Goal: Task Accomplishment & Management: Manage account settings

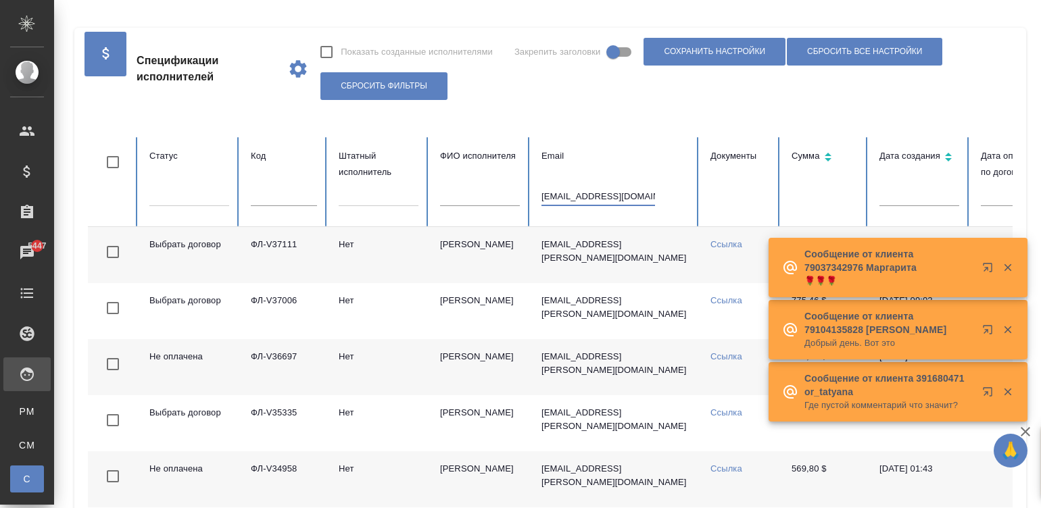
type input "[EMAIL_ADDRESS][DOMAIN_NAME]"
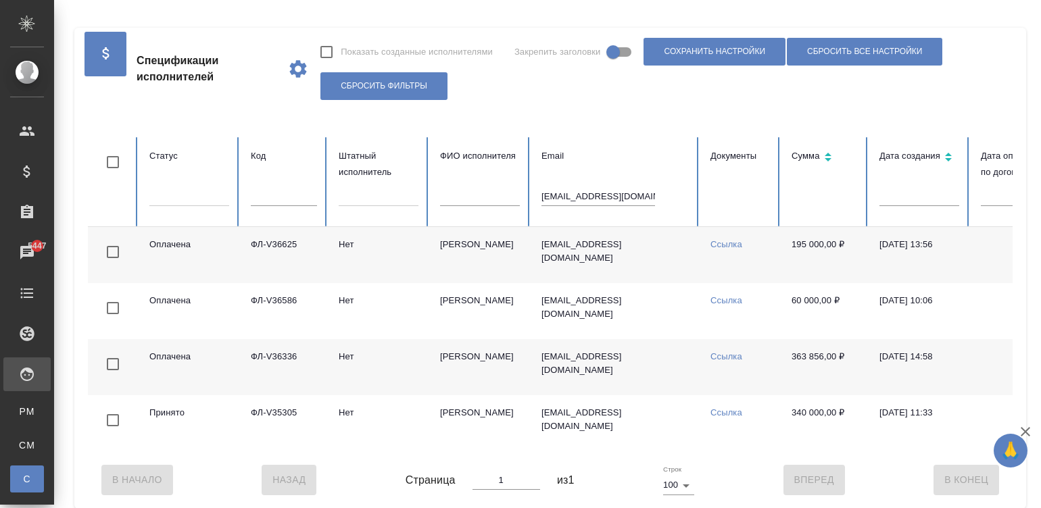
click at [633, 272] on td "dendolzhetsky@yandex.ru" at bounding box center [615, 255] width 169 height 56
click at [583, 193] on input "dendolzhetsky@yandex.ru" at bounding box center [598, 196] width 114 height 19
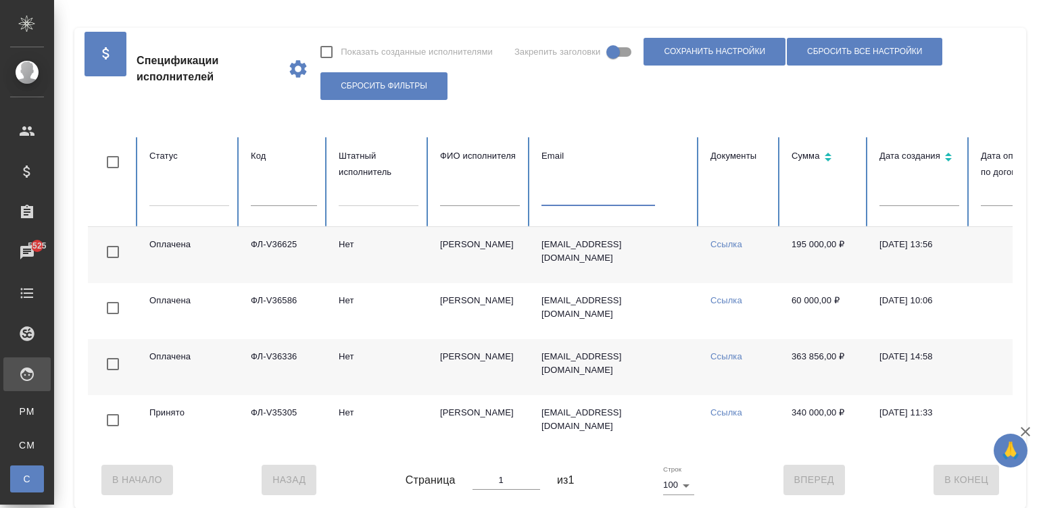
paste input "ota.sumie@gmail.com"
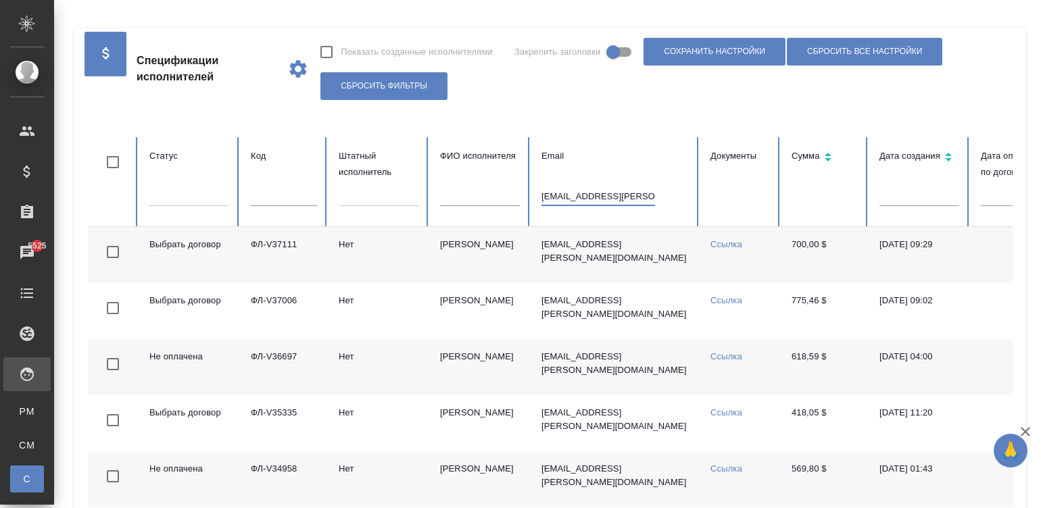
type input "ota.sumie@gmail.com"
click at [443, 258] on td "Tanaka Sumie" at bounding box center [479, 255] width 101 height 56
click at [443, 258] on td "[PERSON_NAME]" at bounding box center [479, 255] width 101 height 56
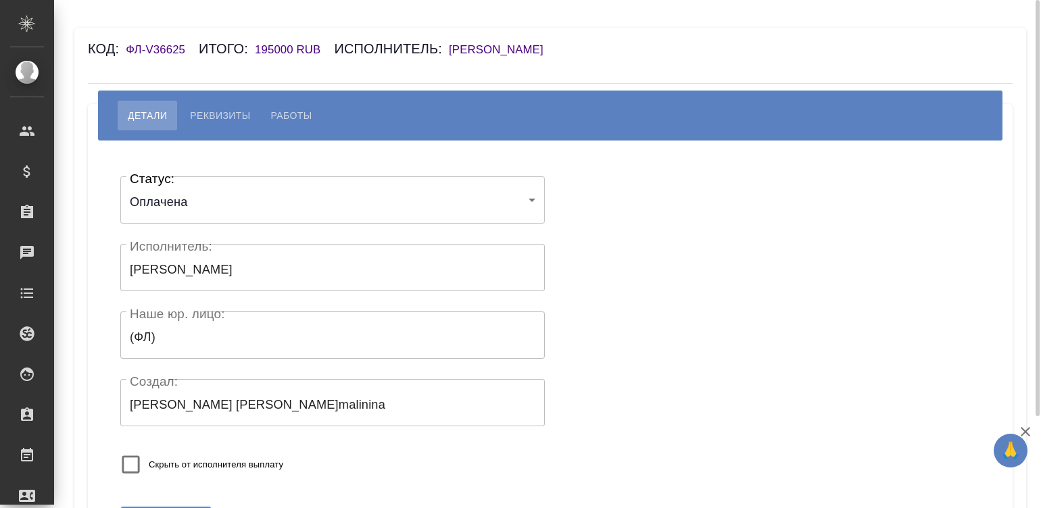
click at [525, 44] on h6 "[PERSON_NAME]" at bounding box center [503, 49] width 108 height 13
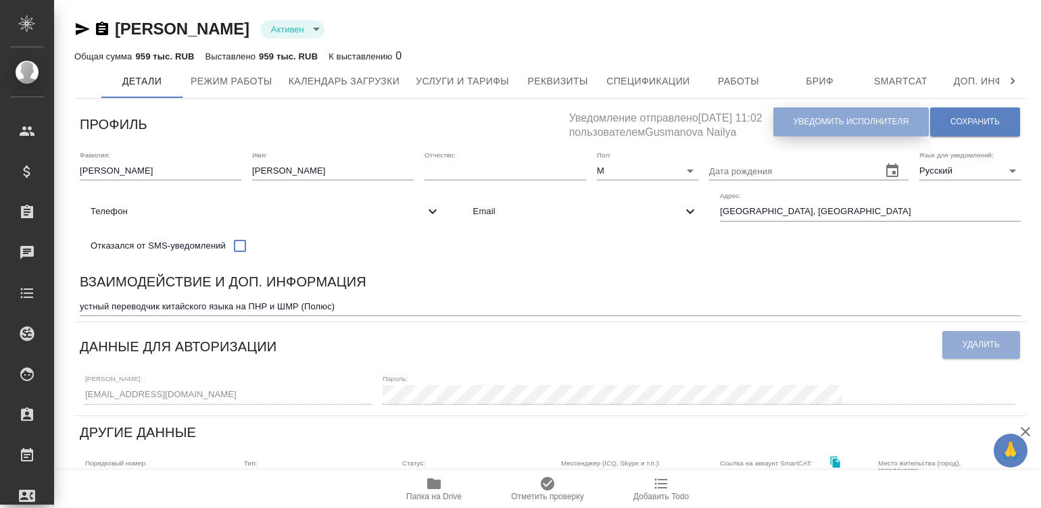
click at [845, 114] on button "Уведомить исполнителя" at bounding box center [850, 121] width 155 height 29
type textarea "Добрый день, Денис! Ознакомиться с подробной информацией по выполненным работам…"
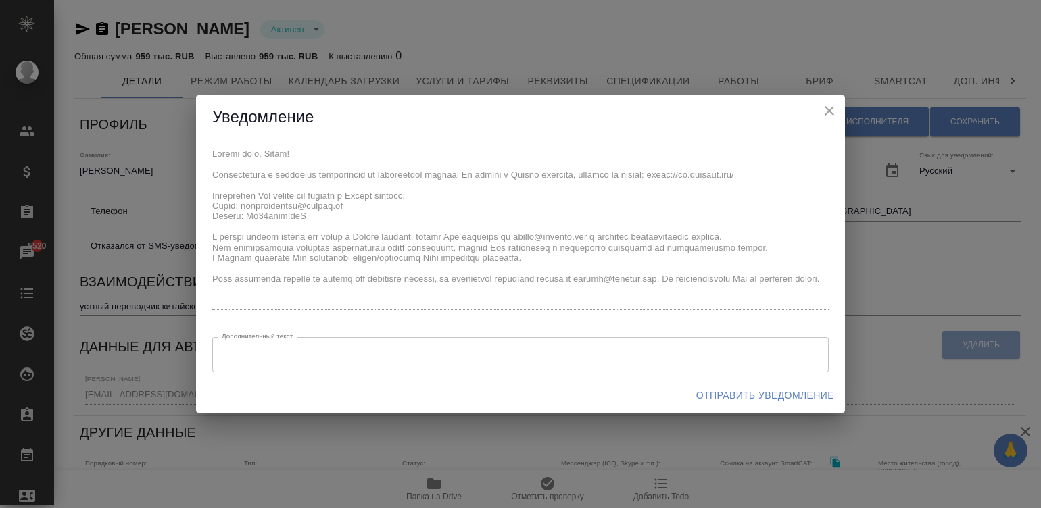
click at [204, 155] on div "x Дополнительный текст x Дополнительный текст" at bounding box center [520, 258] width 649 height 239
click at [774, 392] on span "Отправить уведомление" at bounding box center [765, 395] width 138 height 17
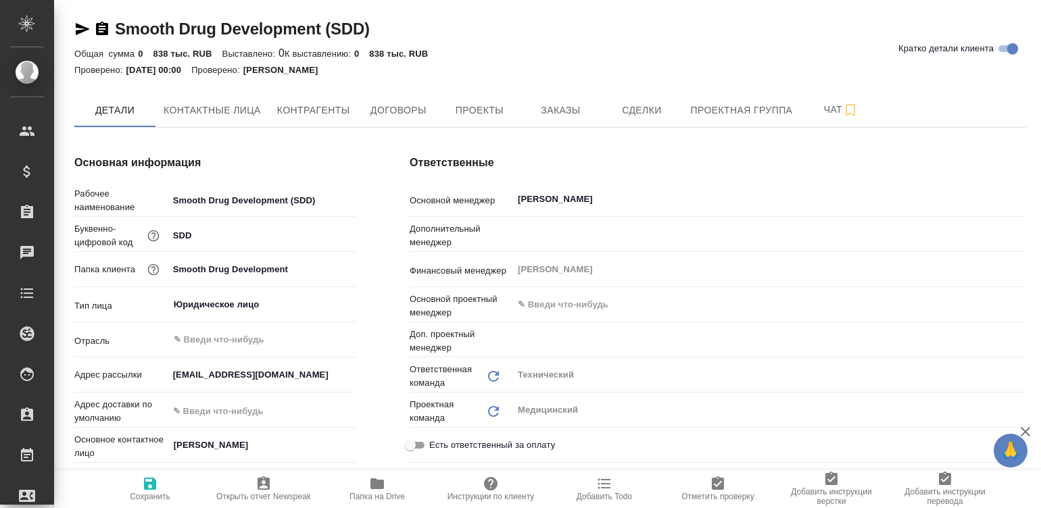
type input "(OTP) Общество с ограниченной ответственностью «Вектор Развития»"
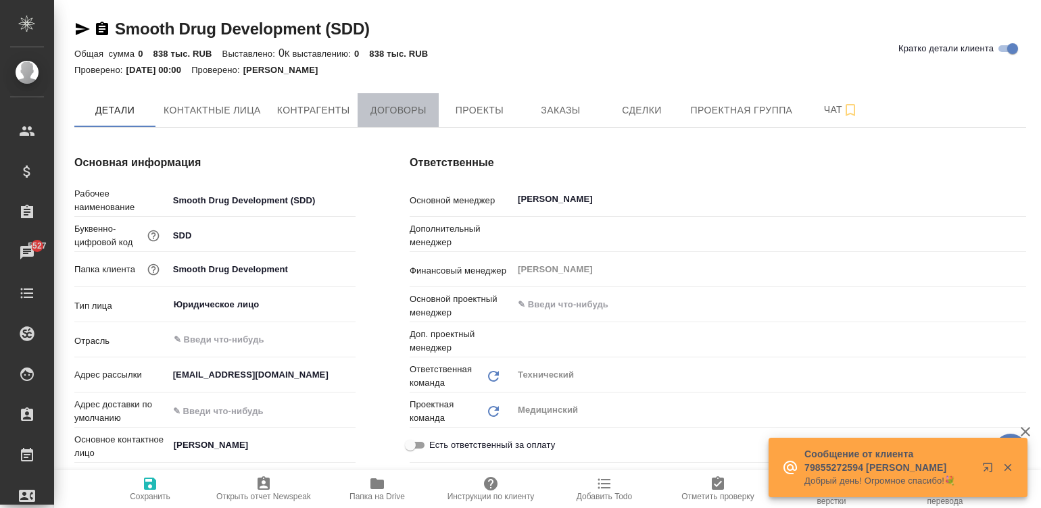
click at [400, 110] on span "Договоры" at bounding box center [398, 110] width 65 height 17
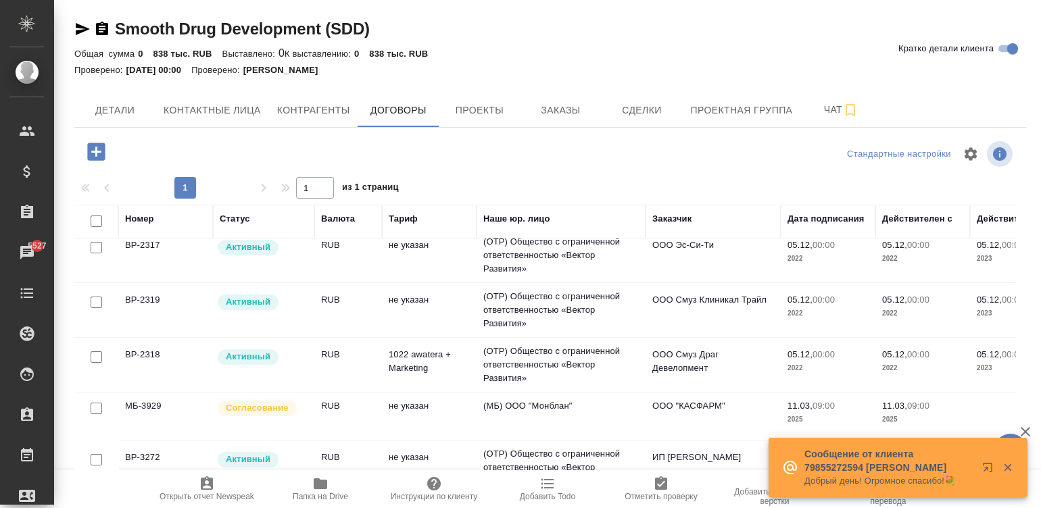
scroll to position [200, 0]
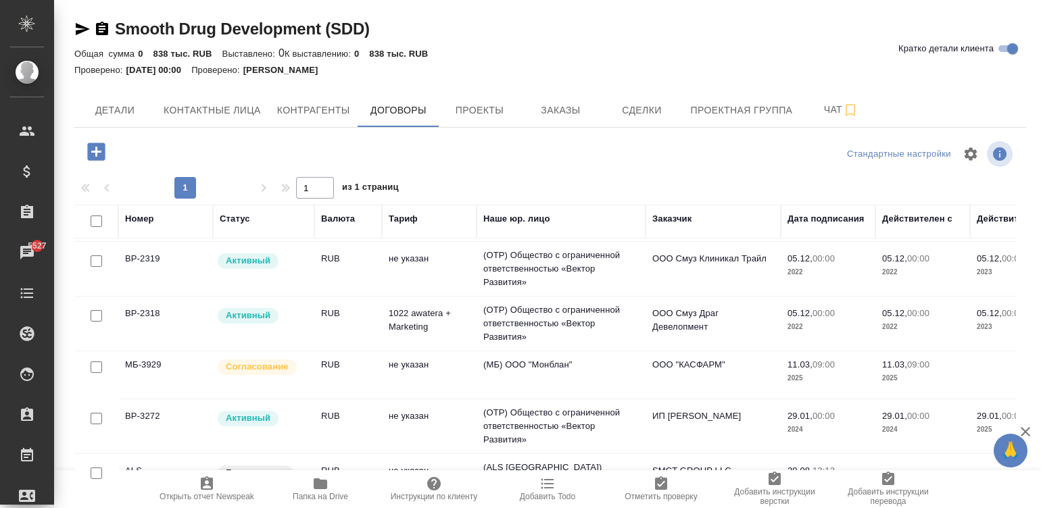
click at [357, 91] on td "RUB" at bounding box center [348, 66] width 68 height 47
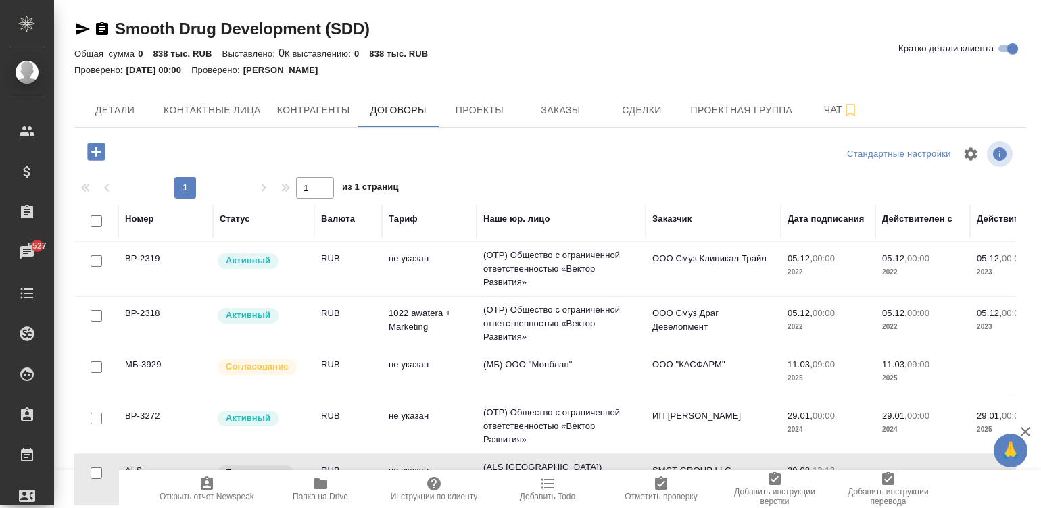
click at [357, 91] on td "RUB" at bounding box center [348, 66] width 68 height 47
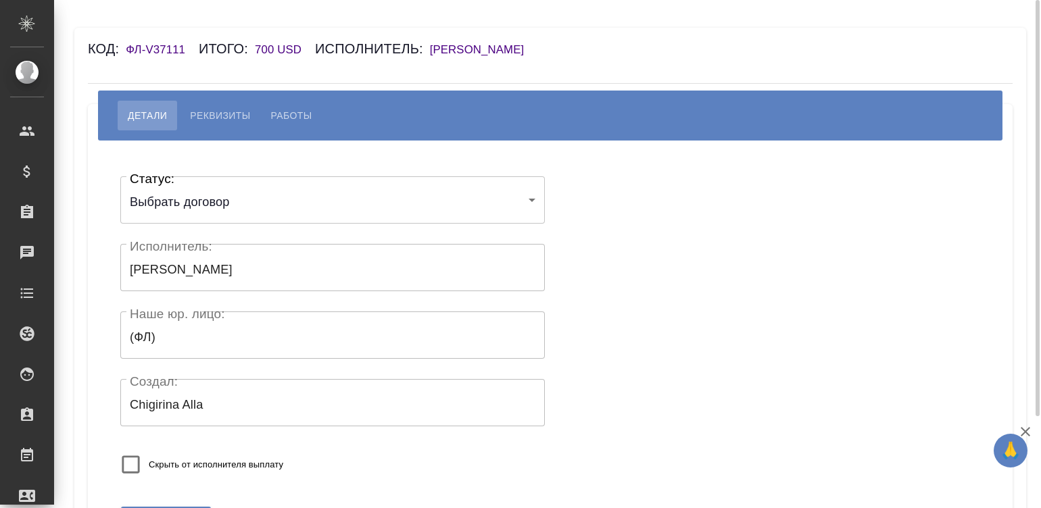
click at [453, 47] on h6 "[PERSON_NAME]" at bounding box center [484, 49] width 108 height 13
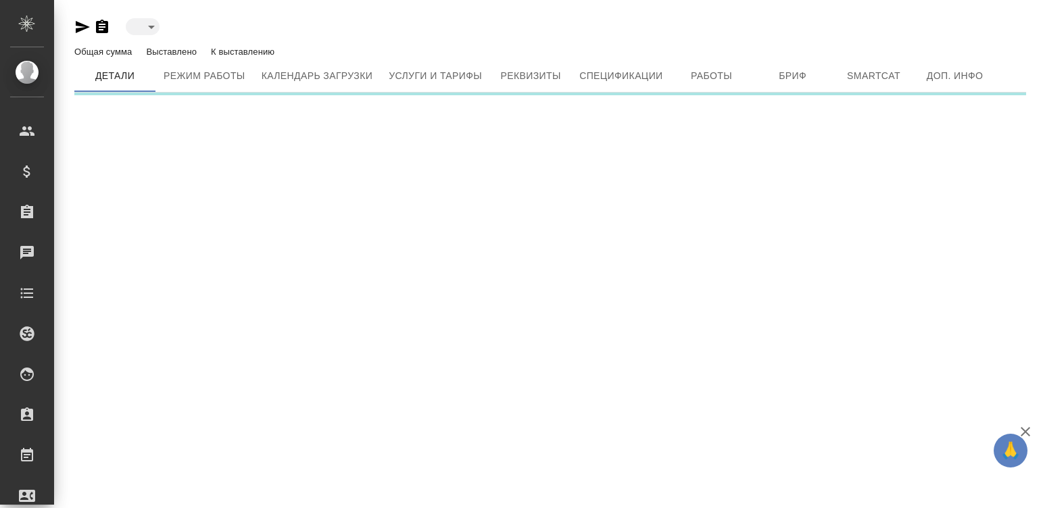
type input "active"
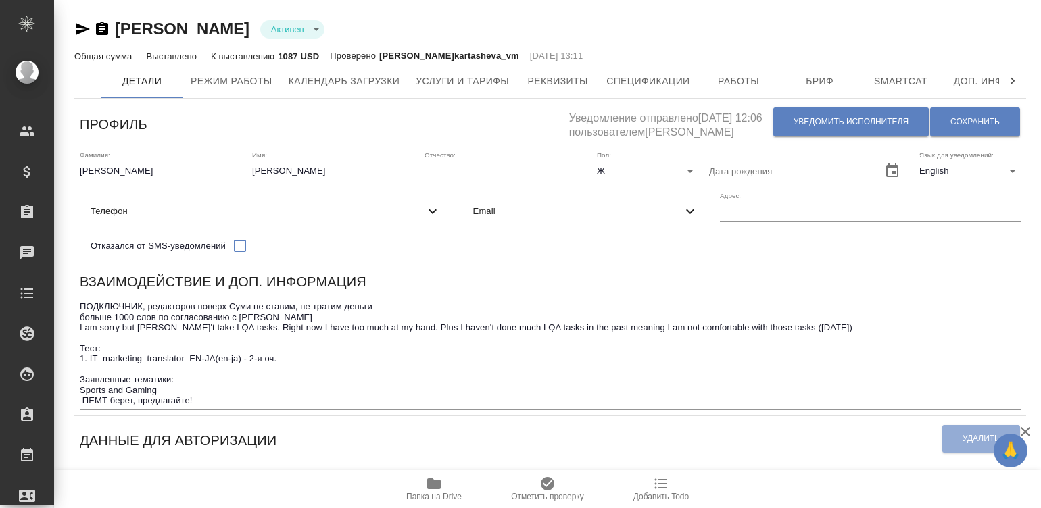
click at [594, 288] on div "Взаимодействие и доп. информация" at bounding box center [550, 284] width 941 height 26
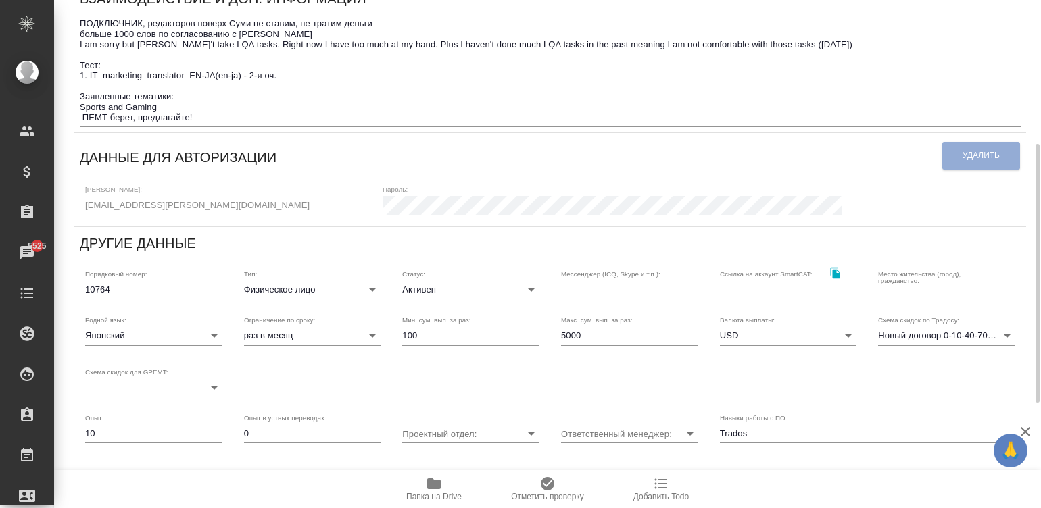
scroll to position [304, 0]
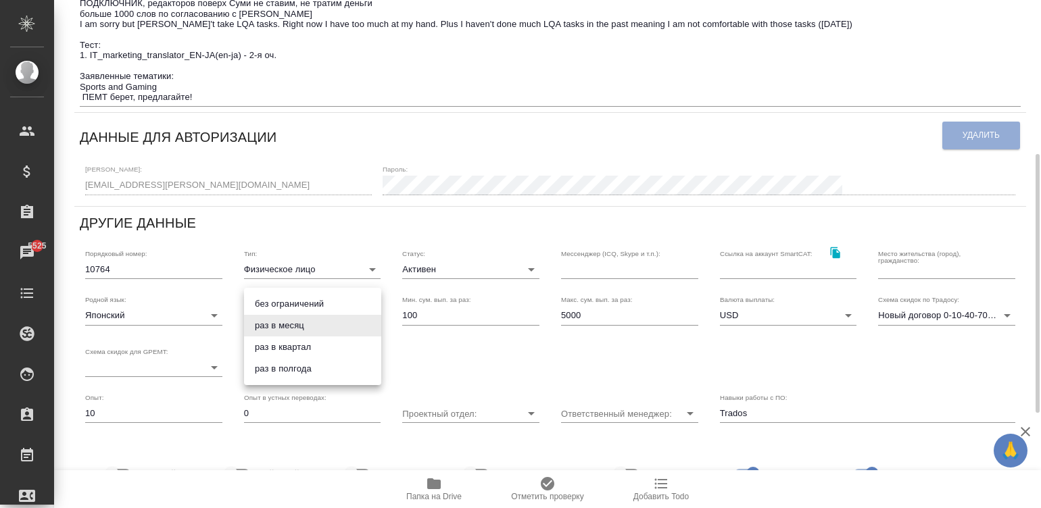
click at [279, 322] on body "🙏 .cls-1 fill:#fff; AWATERA Малинина Мария m.malinina Клиенты Спецификации Зака…" at bounding box center [520, 254] width 1041 height 508
click at [291, 300] on li "без ограничений" at bounding box center [312, 304] width 137 height 22
type input "infinity"
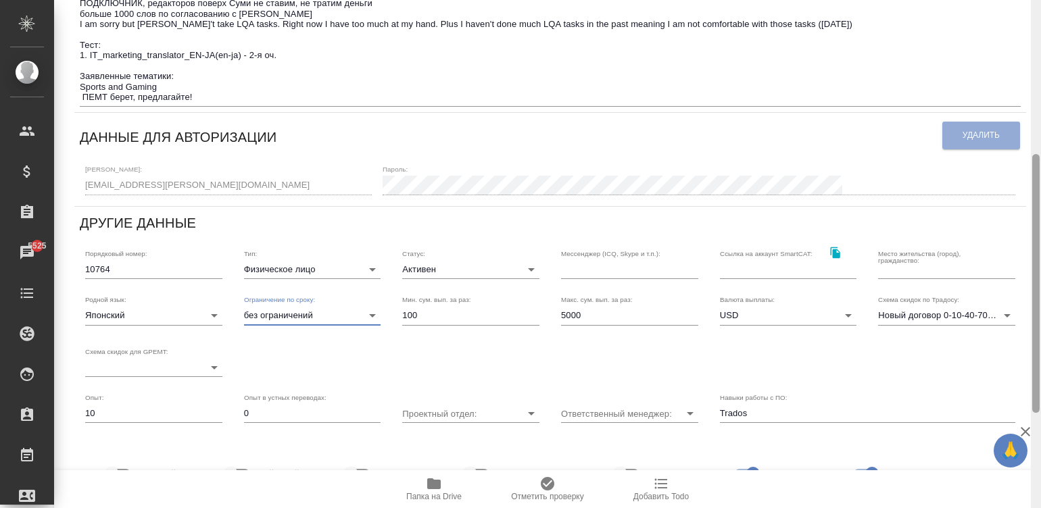
scroll to position [0, 0]
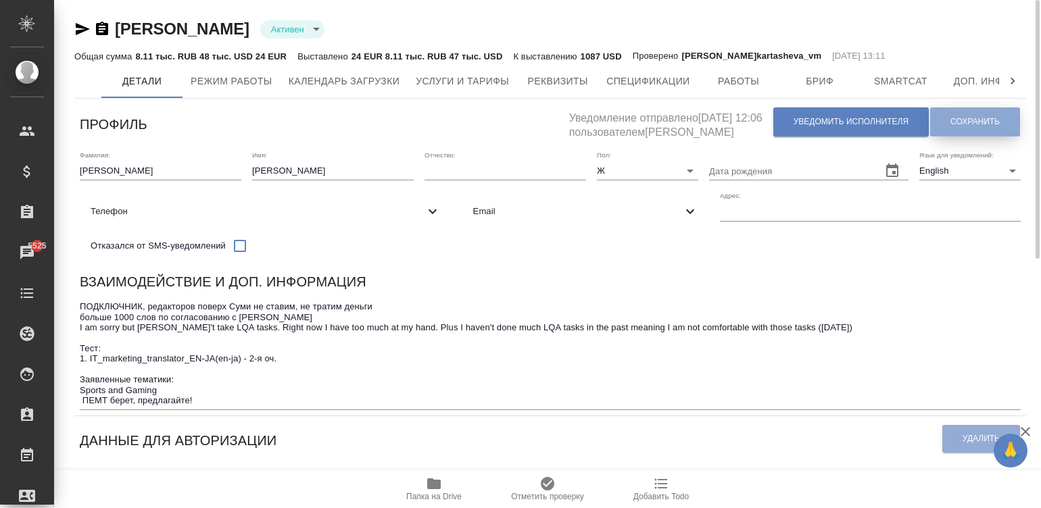
click at [945, 122] on button "Сохранить" at bounding box center [975, 121] width 90 height 29
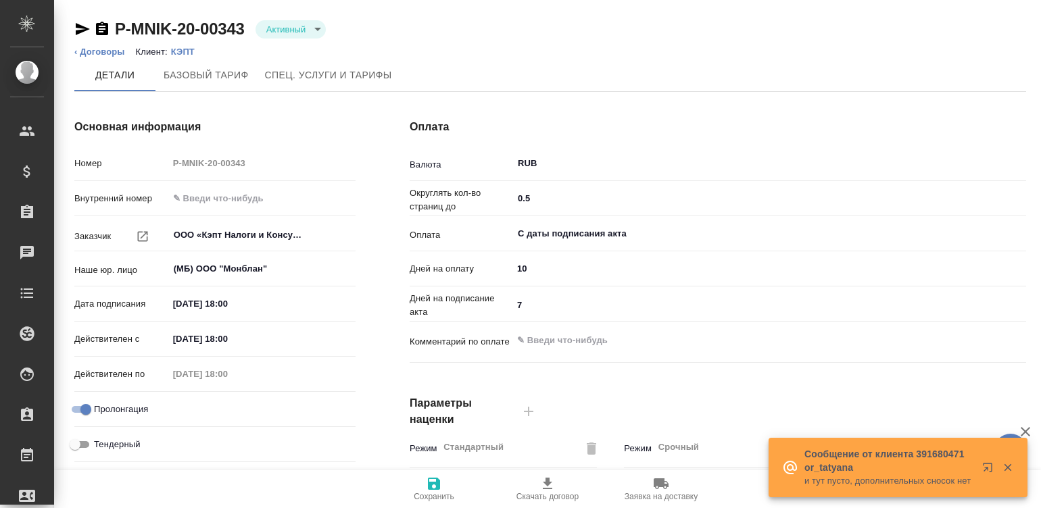
type input "ТП 475"
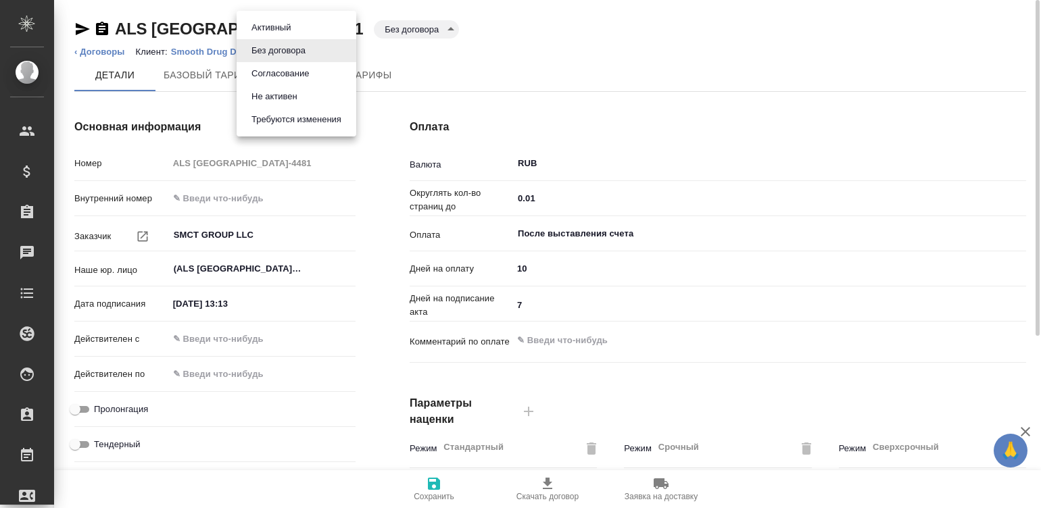
click at [274, 24] on body "🙏 .cls-1 fill:#fff; AWATERA Малинина Мария m.malinina Клиенты Спецификации Зака…" at bounding box center [520, 254] width 1041 height 508
click at [276, 35] on button "Согласование" at bounding box center [270, 27] width 47 height 15
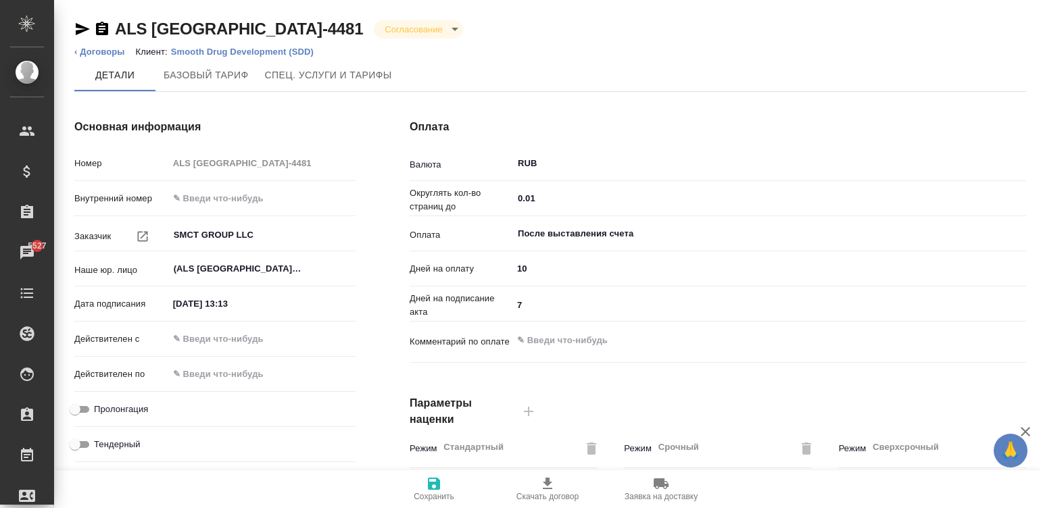
type textarea "x"
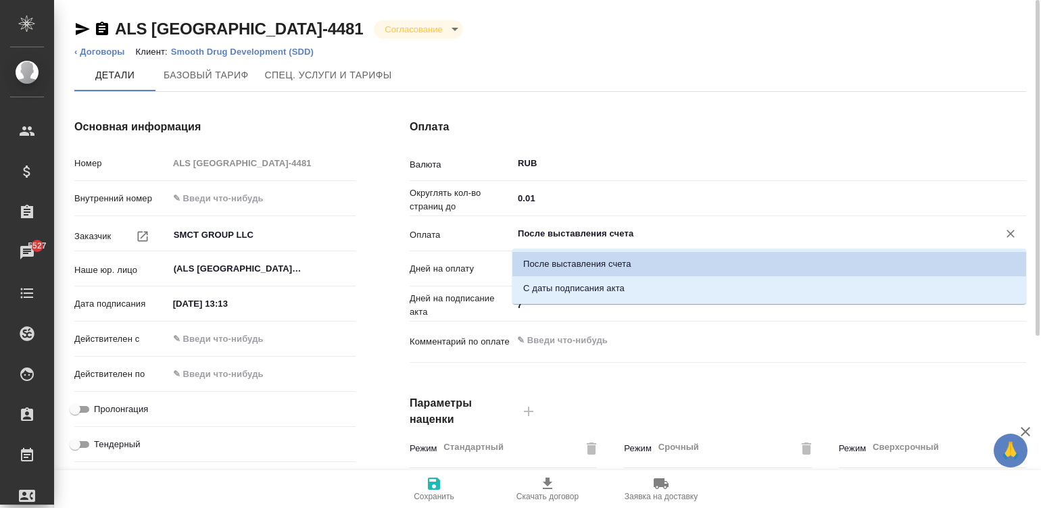
drag, startPoint x: 558, startPoint y: 224, endPoint x: 577, endPoint y: 237, distance: 23.1
click at [577, 237] on input "После выставления счета" at bounding box center [746, 234] width 460 height 16
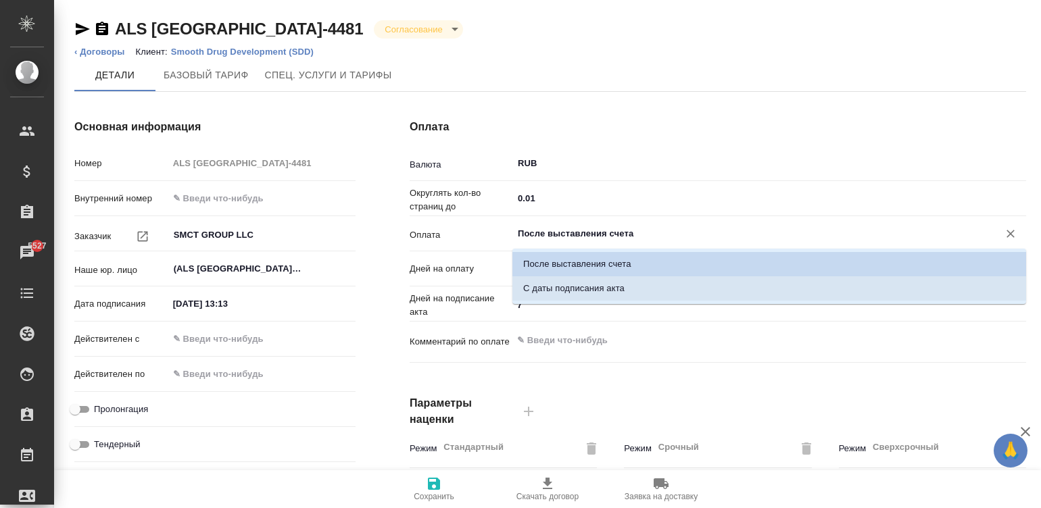
click at [627, 288] on li "С даты подписания акта" at bounding box center [769, 288] width 514 height 24
type input "С даты подписания акта"
type textarea "x"
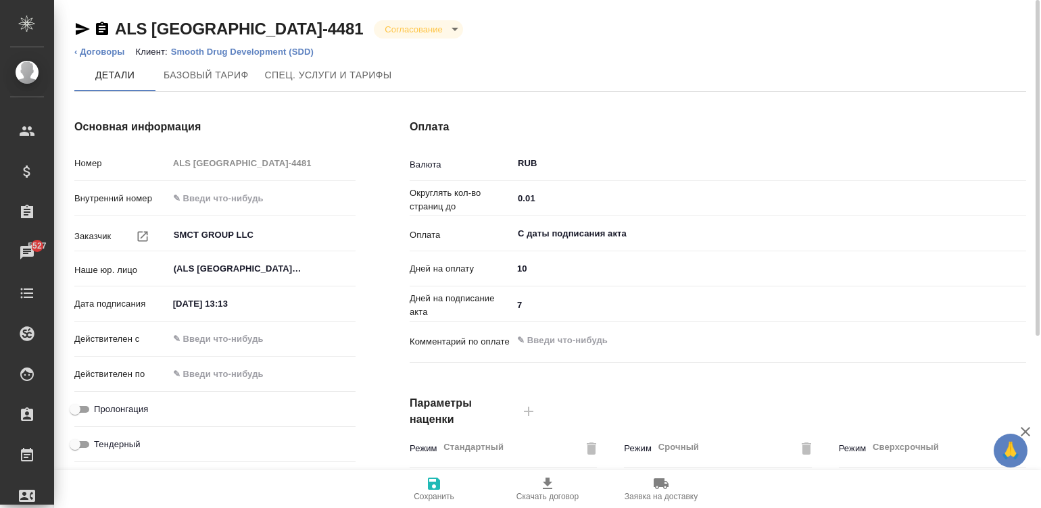
click at [230, 327] on div "Действителен с" at bounding box center [214, 339] width 281 height 24
click at [245, 334] on input "text" at bounding box center [228, 339] width 118 height 20
click at [382, 395] on div "Основная информация Номер ALS USA-4481 Внутренний номер Заказчик SMCT GROUP LLC…" at bounding box center [214, 349] width 335 height 514
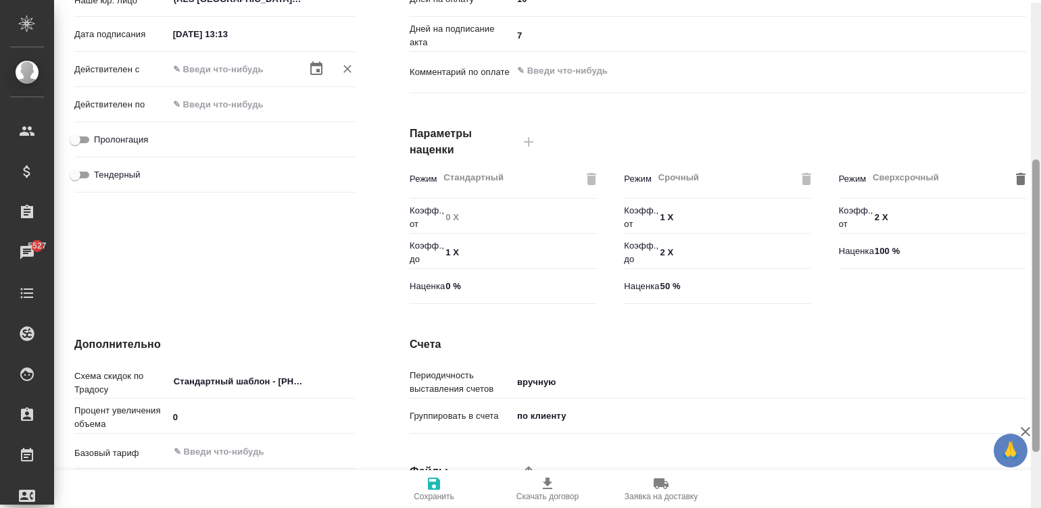
scroll to position [371, 0]
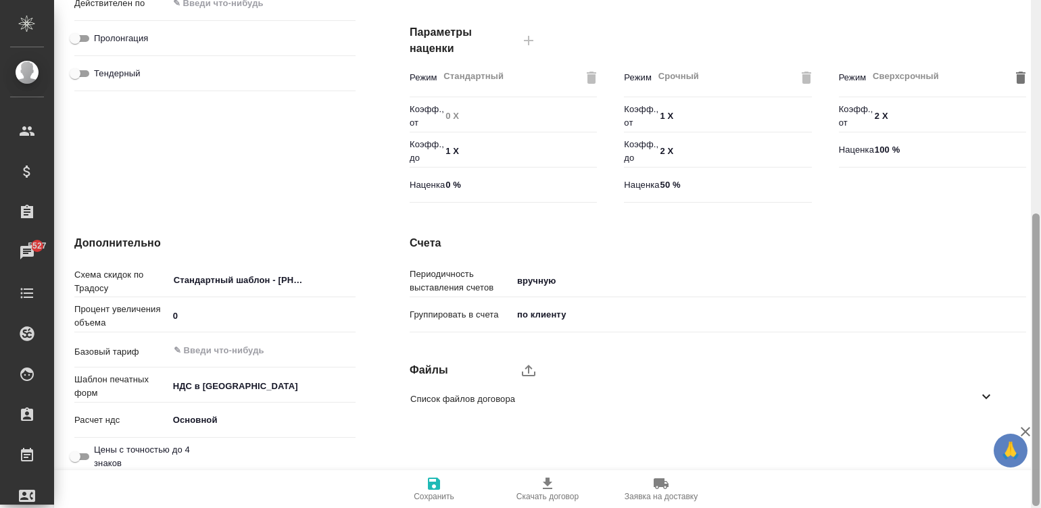
drag, startPoint x: 1036, startPoint y: 294, endPoint x: 1065, endPoint y: 539, distance: 247.1
click at [1040, 508] on html "🙏 .cls-1 fill:#fff; AWATERA Малинина Мария m.malinina Клиенты Спецификации Зака…" at bounding box center [520, 254] width 1041 height 508
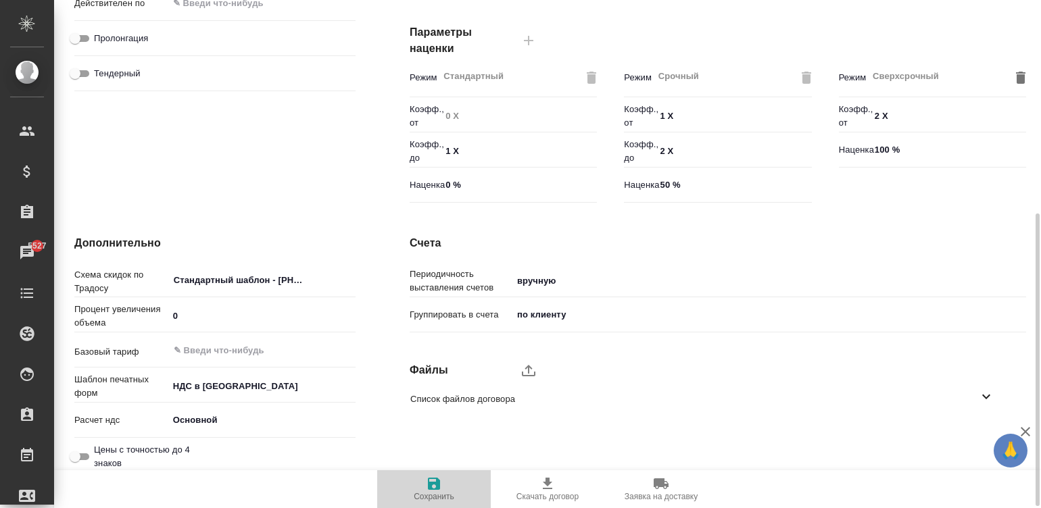
click at [445, 492] on span "Сохранить" at bounding box center [434, 496] width 41 height 9
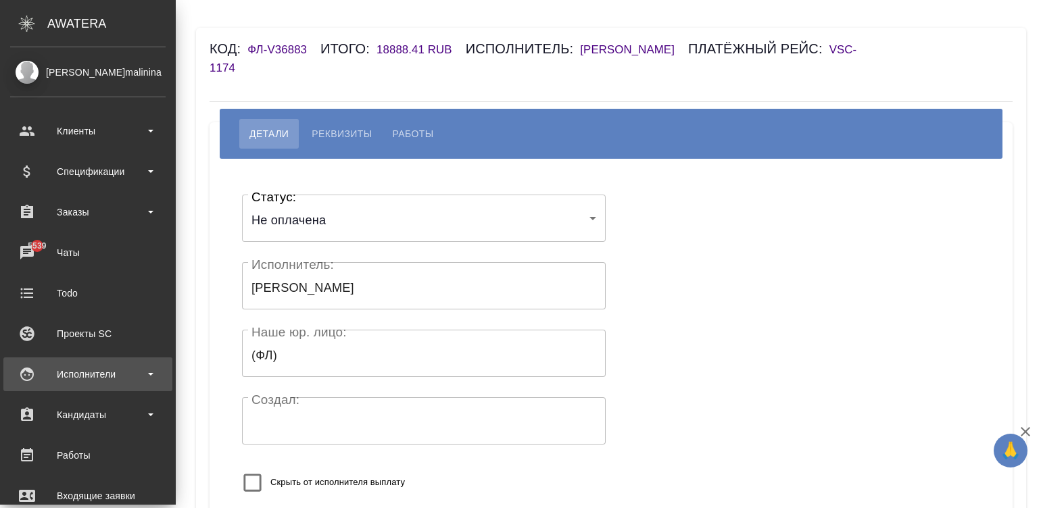
click at [34, 370] on div "Исполнители" at bounding box center [87, 374] width 155 height 20
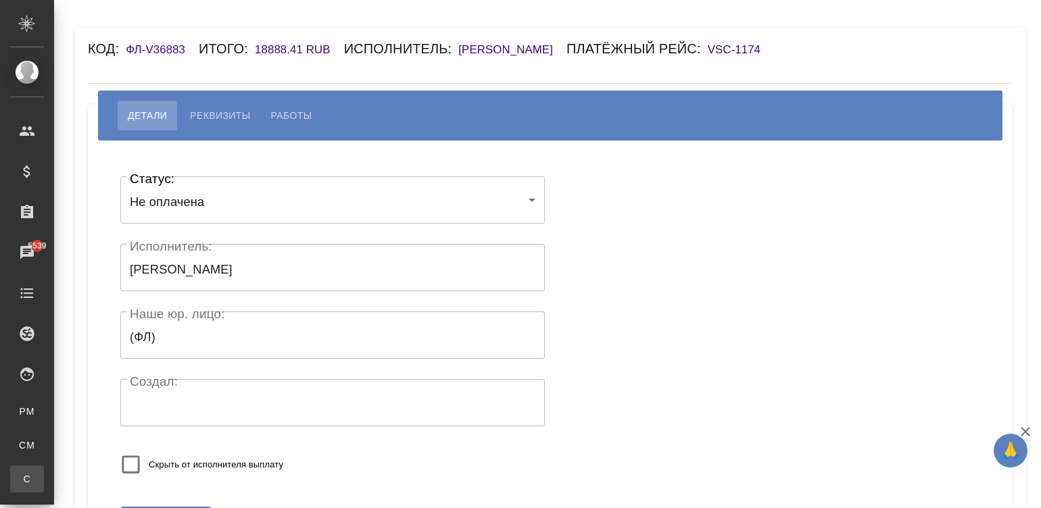
click at [44, 471] on link "С Спецификации" at bounding box center [27, 479] width 34 height 27
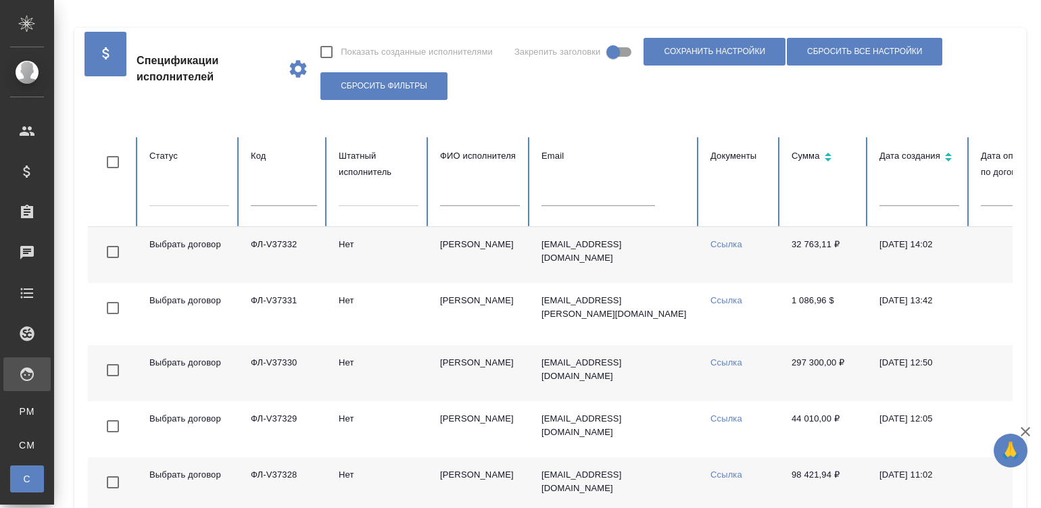
checkbox input "false"
click at [290, 197] on input "text" at bounding box center [284, 196] width 66 height 19
paste input "ФЛ-V35357"
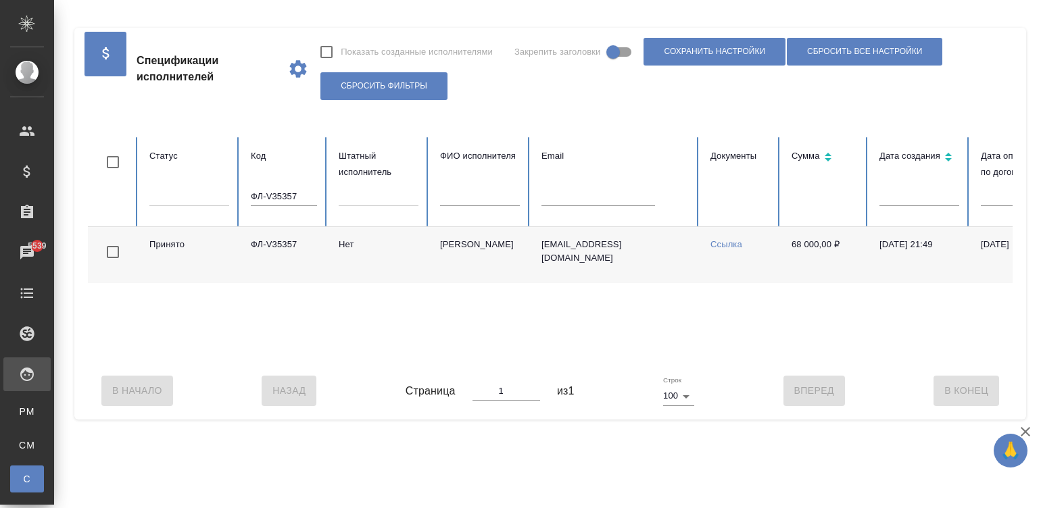
click at [713, 358] on div "Принято ФЛ-V35357 Нет Зенина-Мантусова Нина Анатольевна nina_zenina@mail.ru Ссы…" at bounding box center [812, 294] width 1448 height 135
click at [276, 199] on input "ФЛ-V35357" at bounding box center [284, 196] width 66 height 19
type input "Ф"
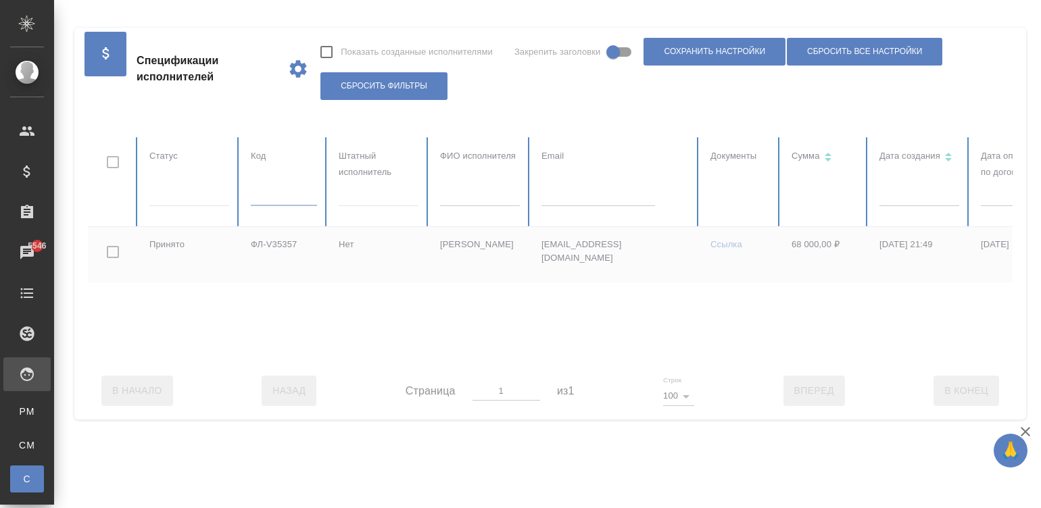
drag, startPoint x: 276, startPoint y: 199, endPoint x: 212, endPoint y: -62, distance: 269.4
click at [212, 0] on html "🙏 .cls-1 fill:#fff; AWATERA Малинина Мария m.malinina Клиенты Спецификации Зака…" at bounding box center [520, 254] width 1041 height 508
